Goal: Connect with others

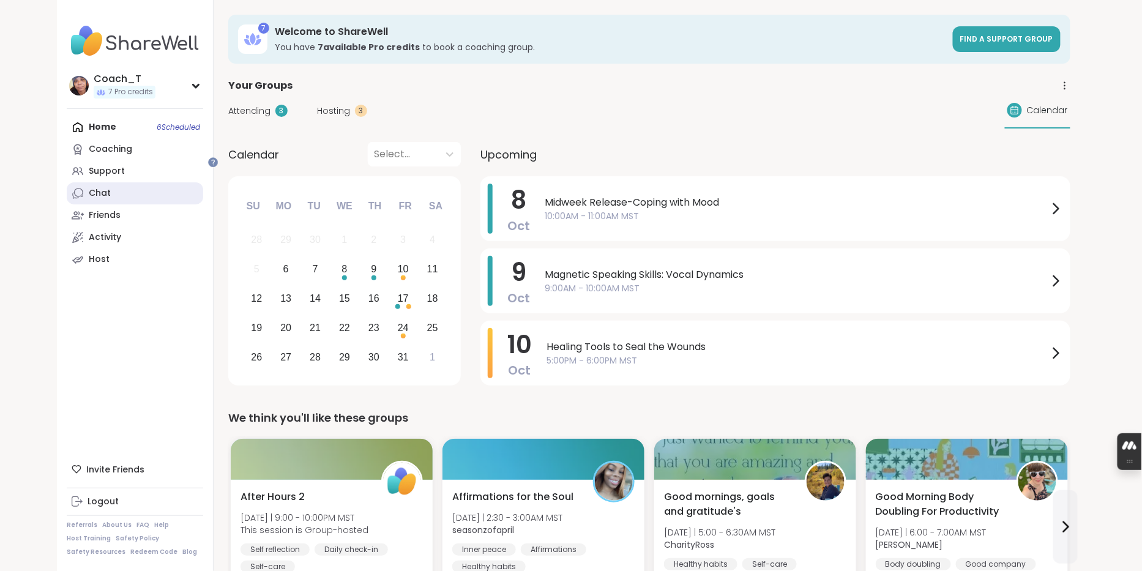
click at [135, 204] on link "Chat" at bounding box center [135, 193] width 136 height 22
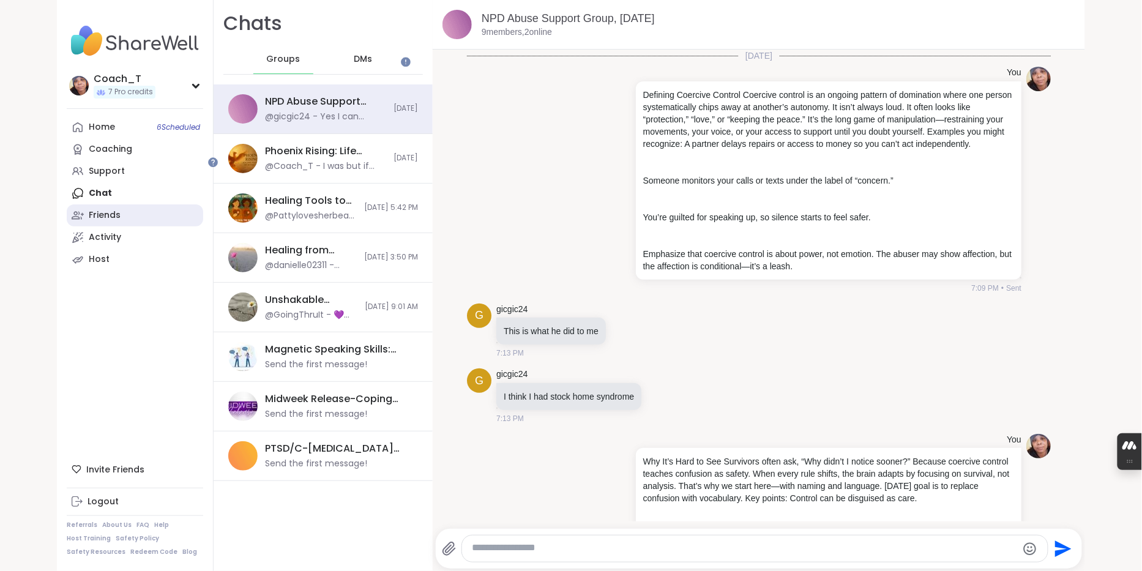
click at [129, 226] on link "Friends" at bounding box center [135, 215] width 136 height 22
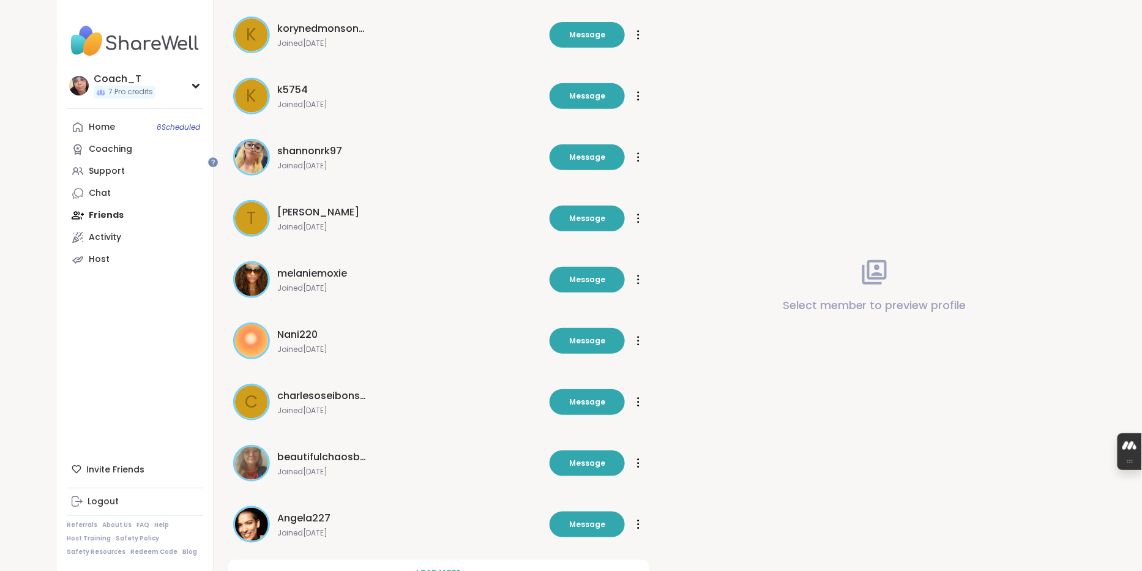
scroll to position [260, 0]
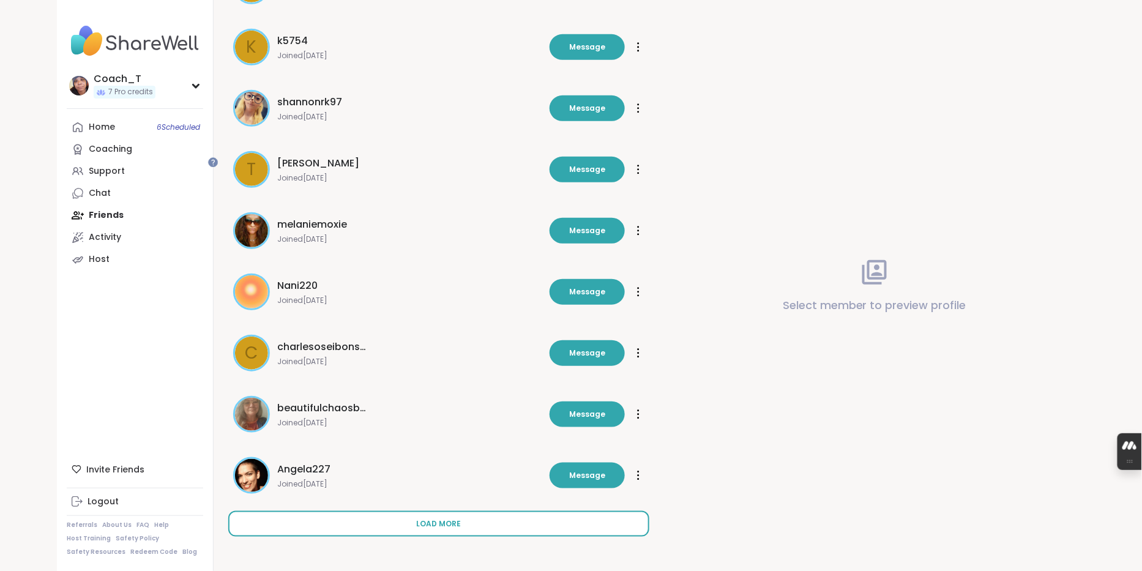
click at [461, 520] on span "Load more" at bounding box center [439, 523] width 45 height 11
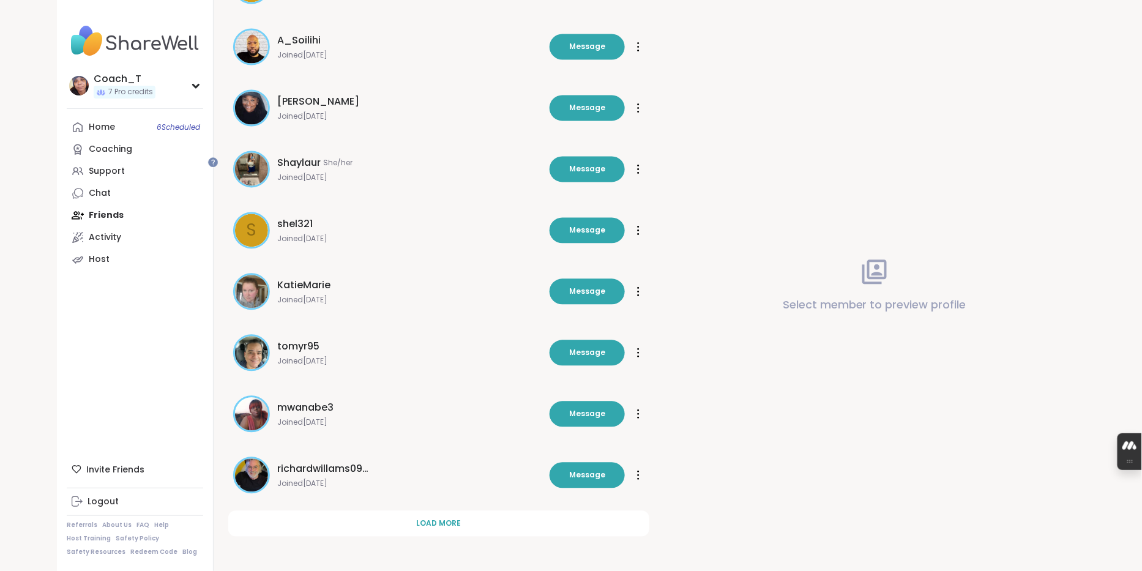
scroll to position [903, 0]
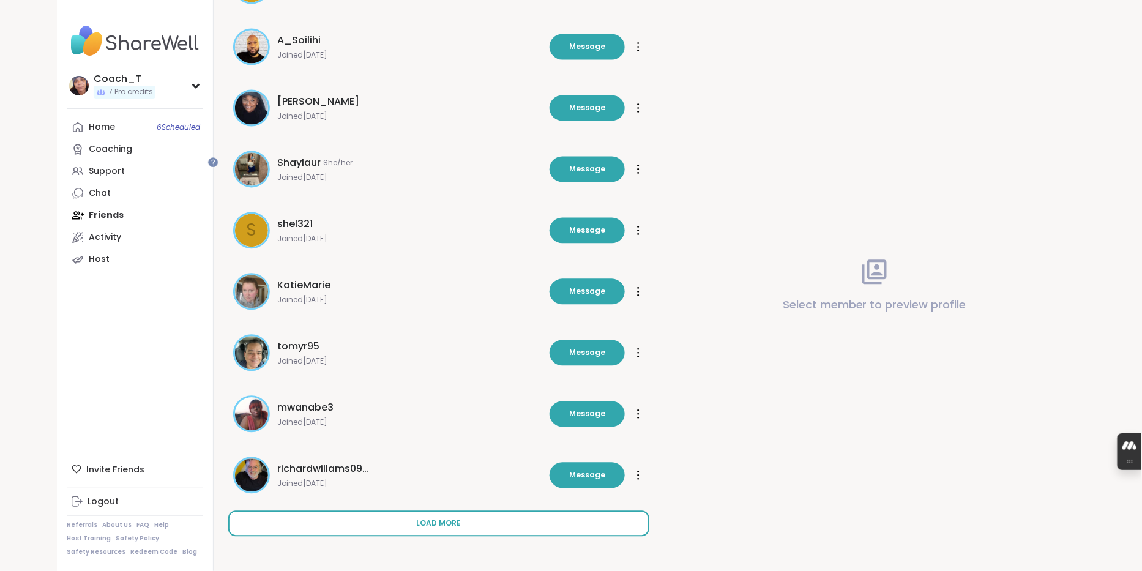
click at [461, 520] on span "Load more" at bounding box center [439, 523] width 45 height 11
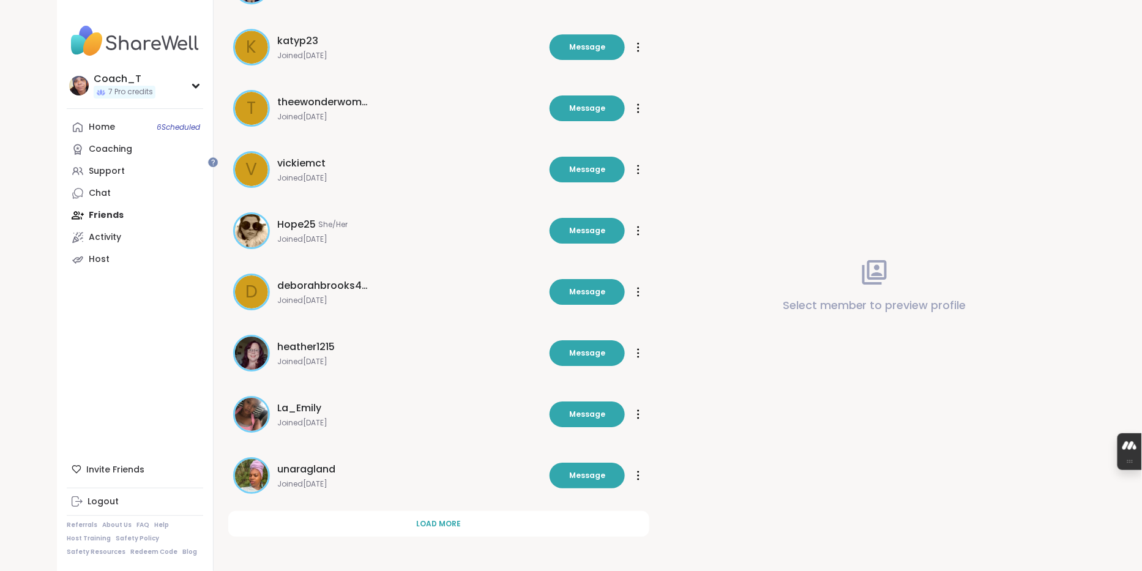
scroll to position [1545, 0]
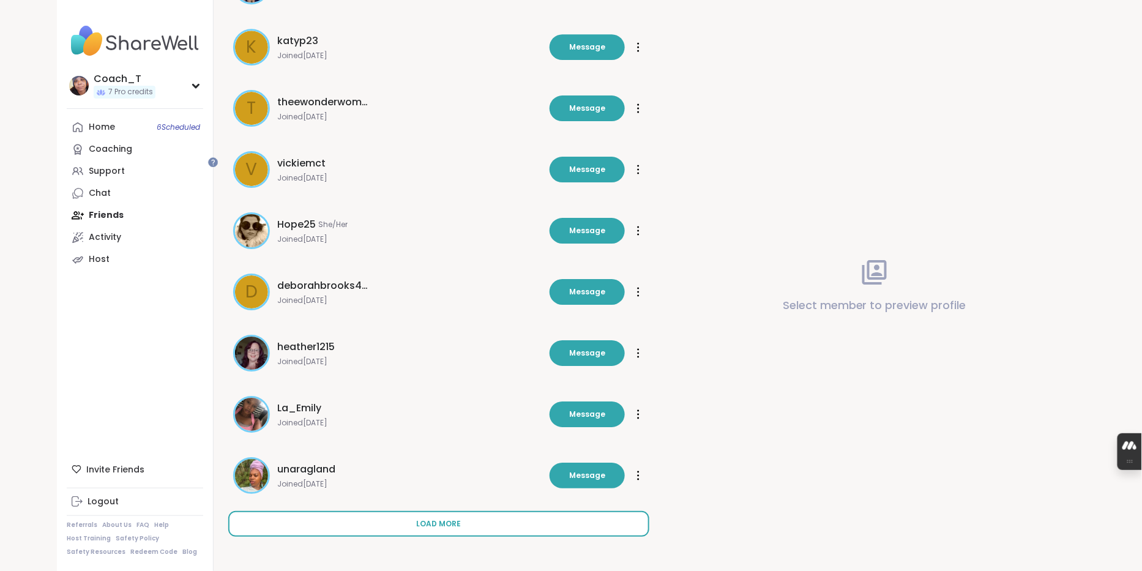
click at [461, 520] on span "Load more" at bounding box center [439, 523] width 45 height 11
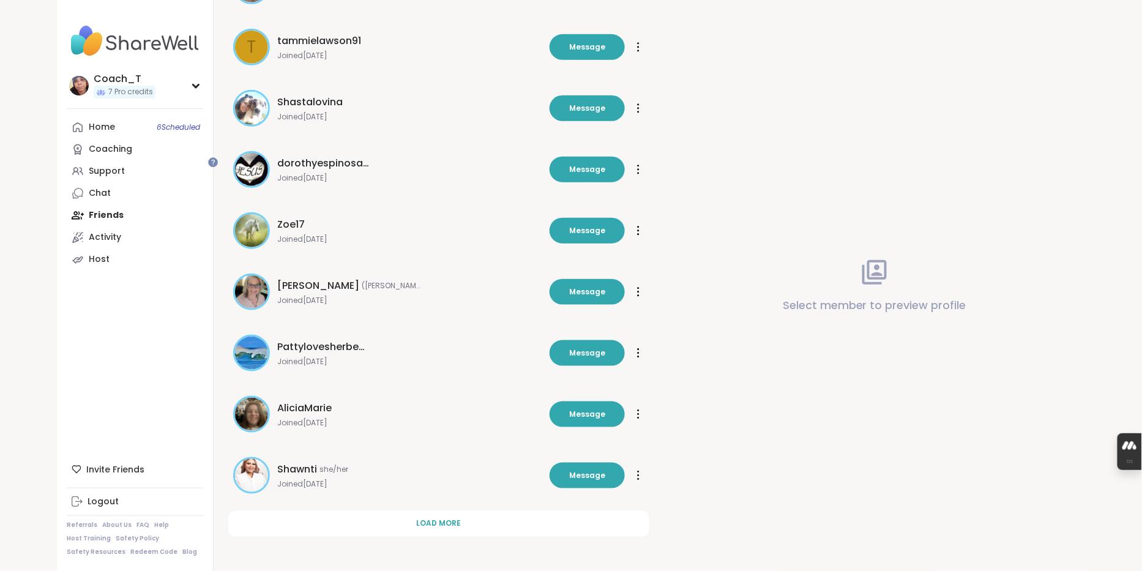
scroll to position [2187, 0]
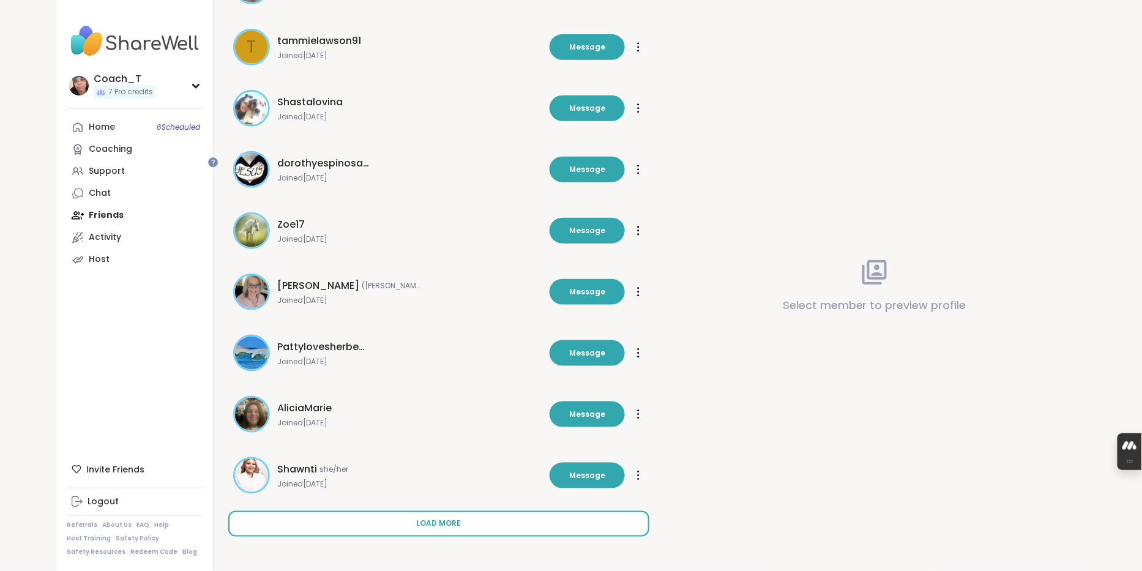
click at [457, 522] on span "Load more" at bounding box center [439, 523] width 45 height 11
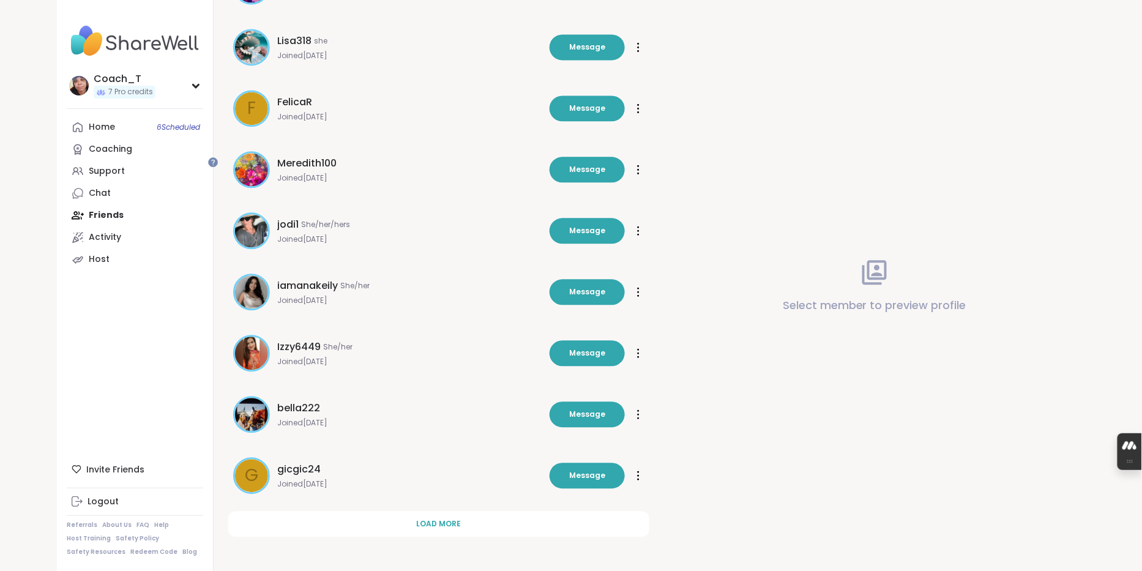
scroll to position [2830, 0]
click at [136, 95] on span "7 Pro credits" at bounding box center [130, 92] width 45 height 10
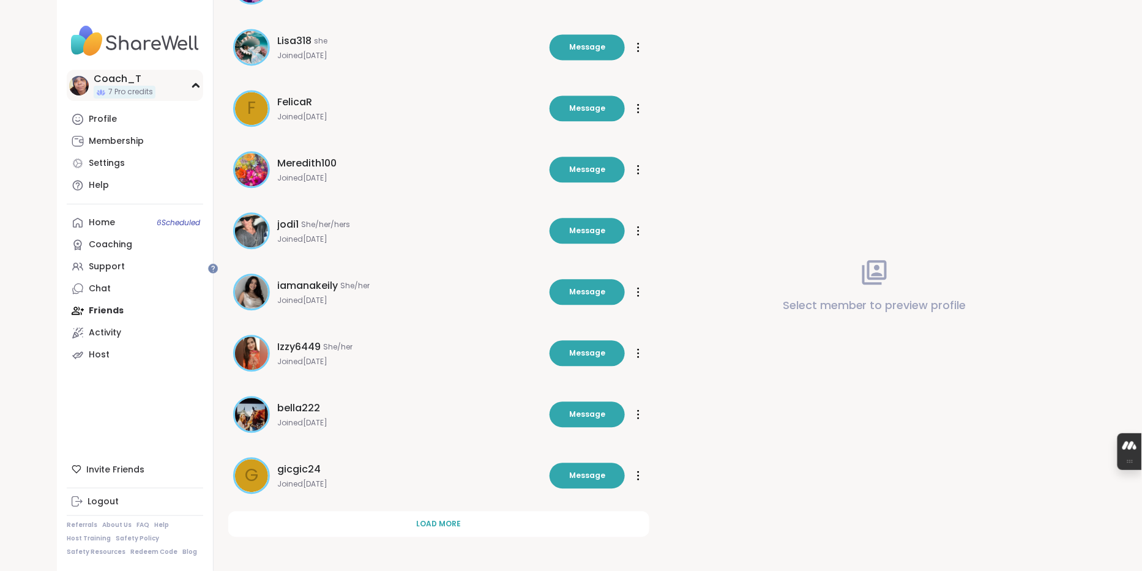
click at [155, 94] on div "7 Pro credits" at bounding box center [125, 92] width 62 height 13
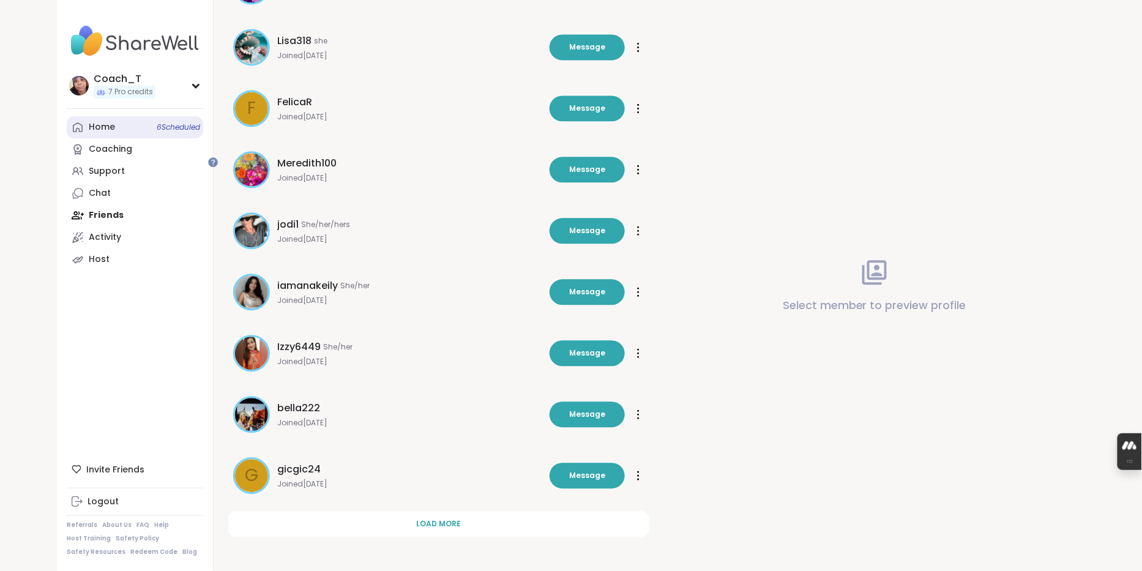
click at [133, 135] on link "Home 6 Scheduled" at bounding box center [135, 127] width 136 height 22
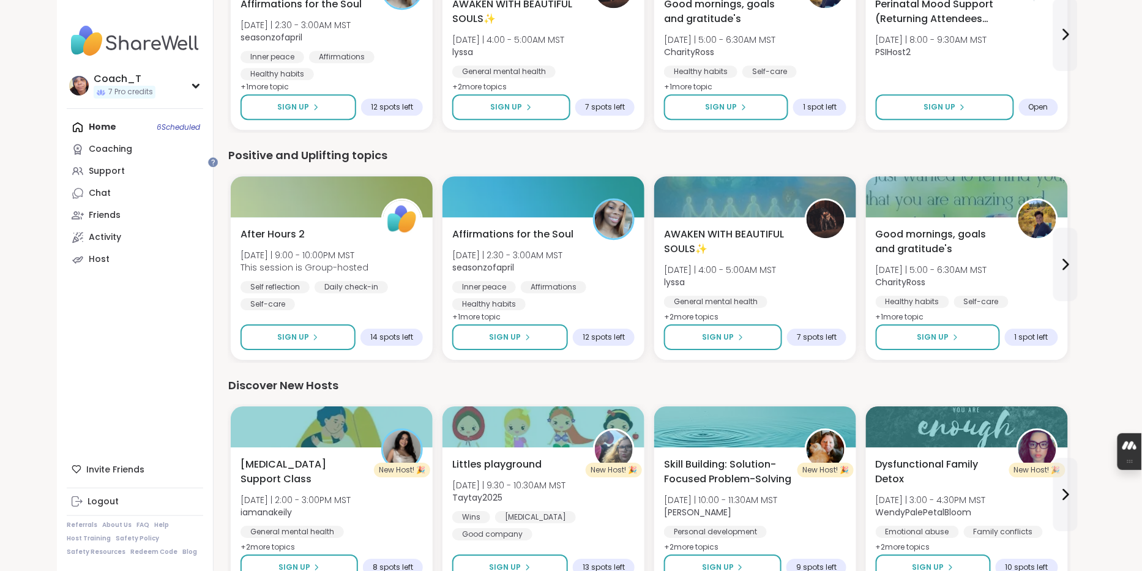
scroll to position [1252, 0]
